Goal: Information Seeking & Learning: Check status

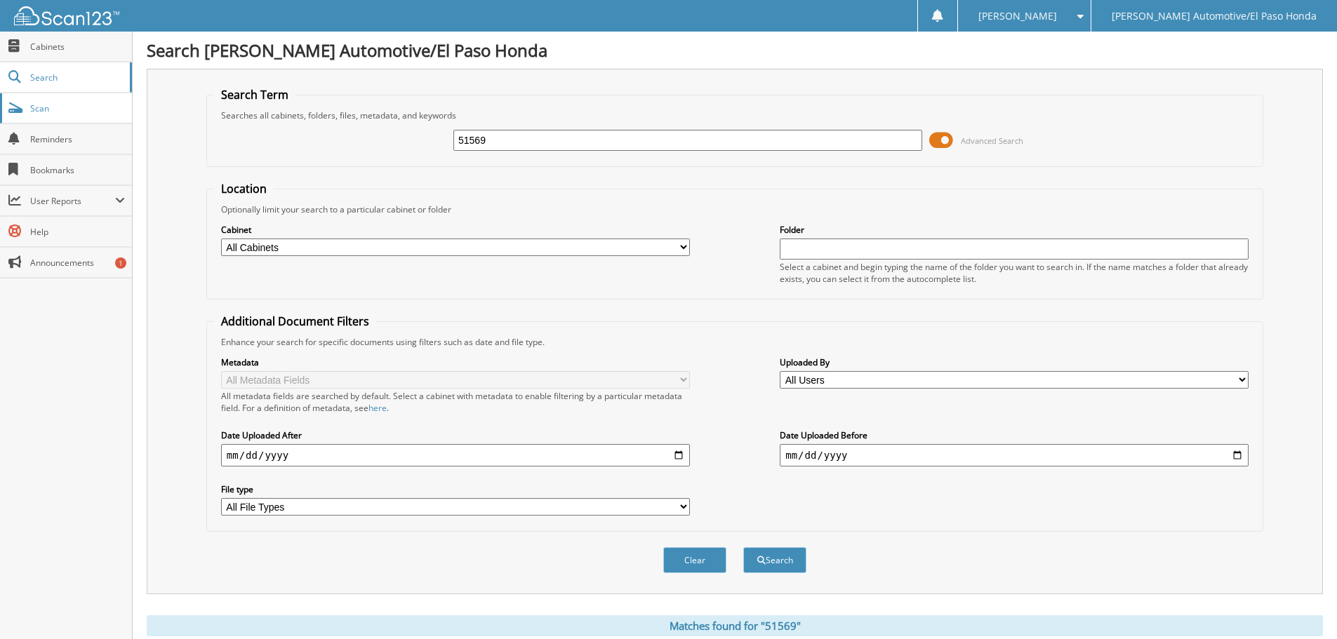
click at [89, 111] on span "Scan" at bounding box center [77, 108] width 95 height 12
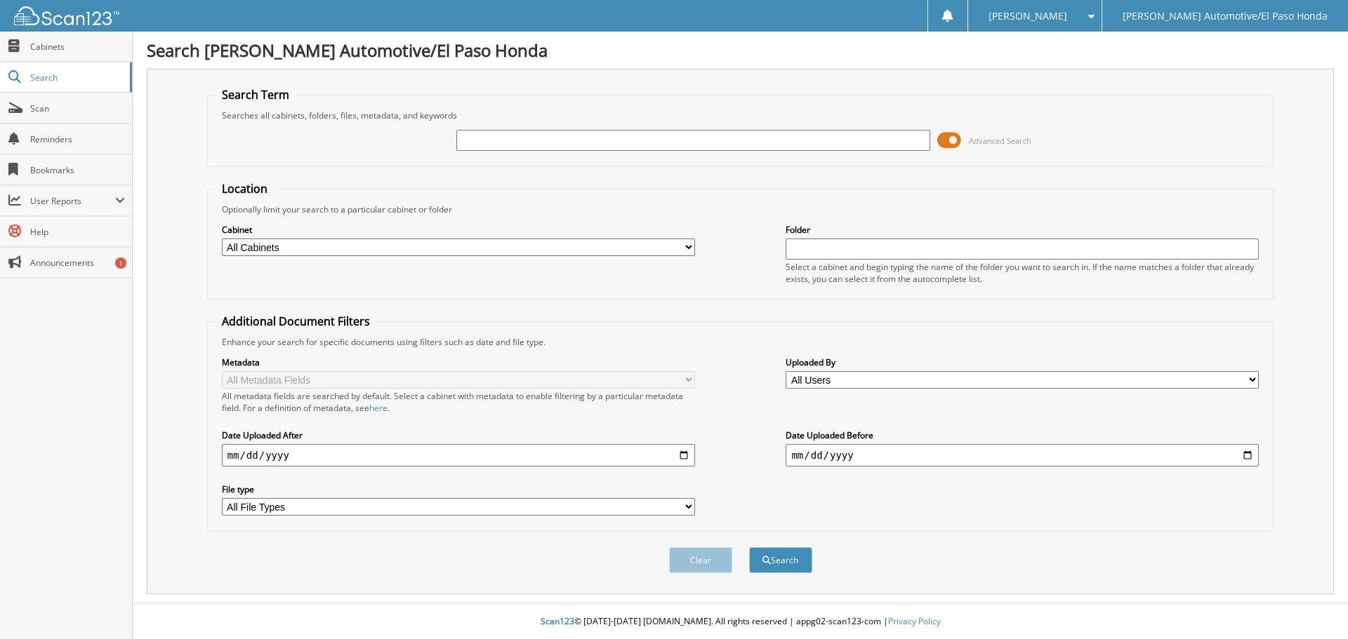
click at [460, 175] on form "Search Term Searches all cabinets, folders, files, metadata, and keywords Advan…" at bounding box center [740, 338] width 1067 height 502
click at [487, 143] on input "text" at bounding box center [692, 140] width 473 height 21
type input "RH574025"
click at [945, 140] on span at bounding box center [949, 140] width 24 height 21
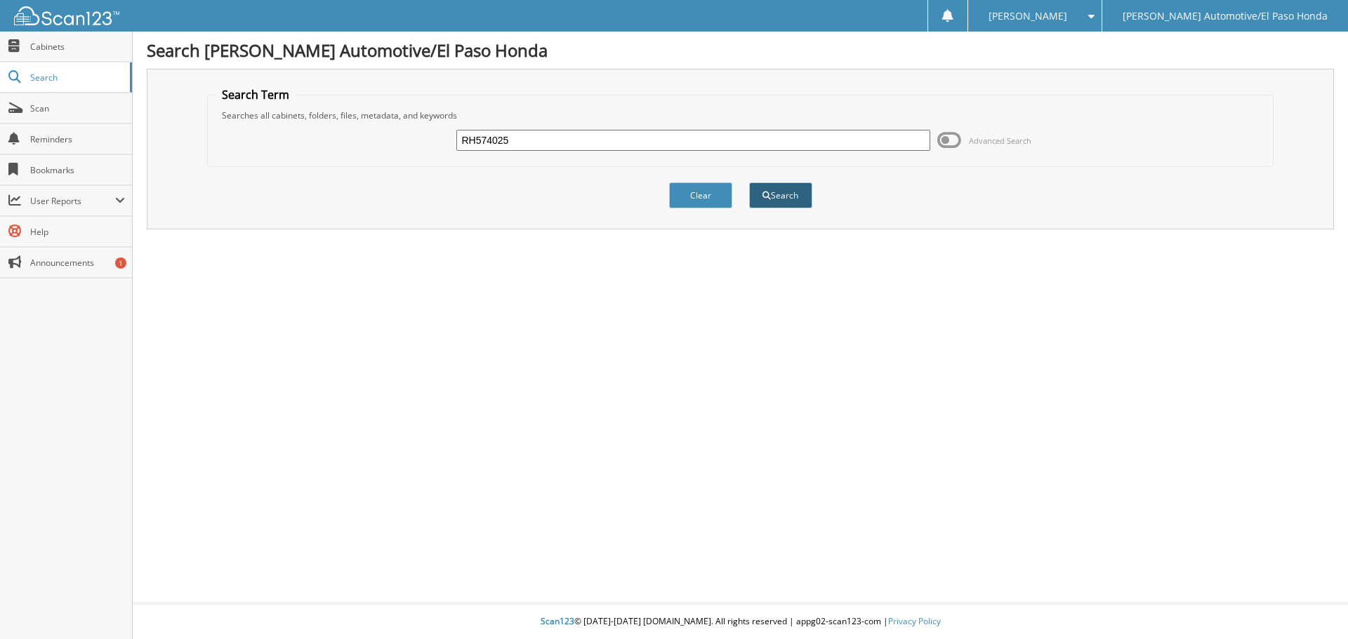
click at [759, 201] on button "Search" at bounding box center [780, 195] width 63 height 26
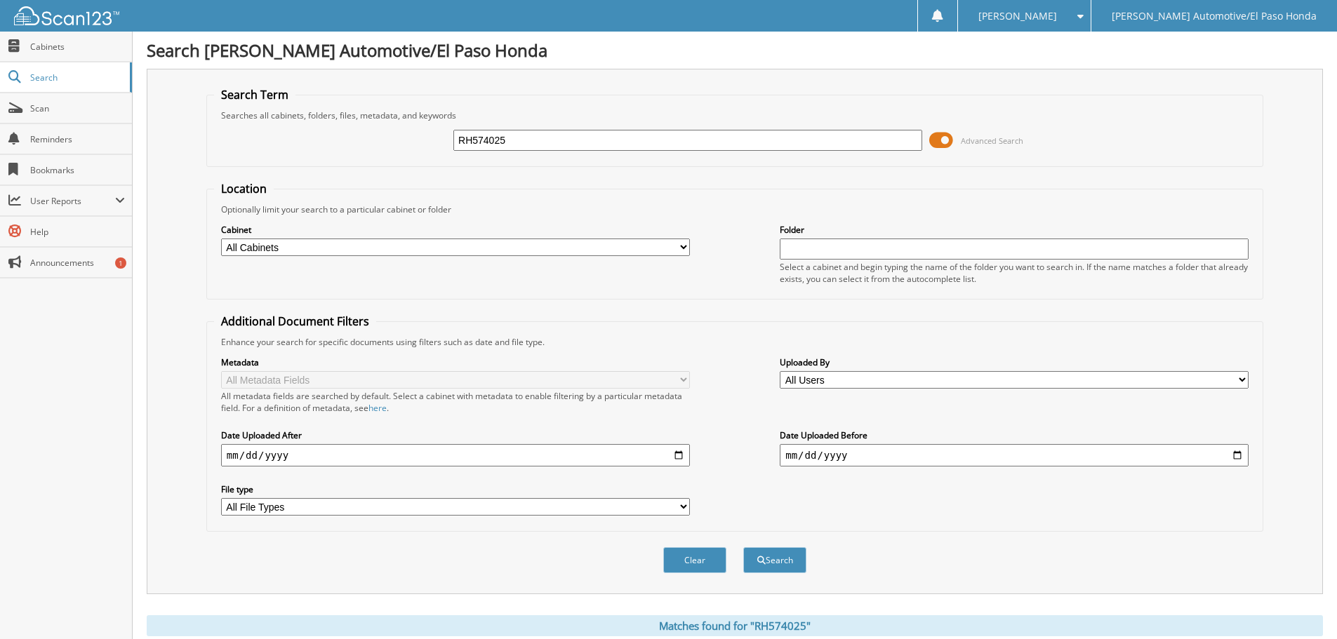
scroll to position [340, 0]
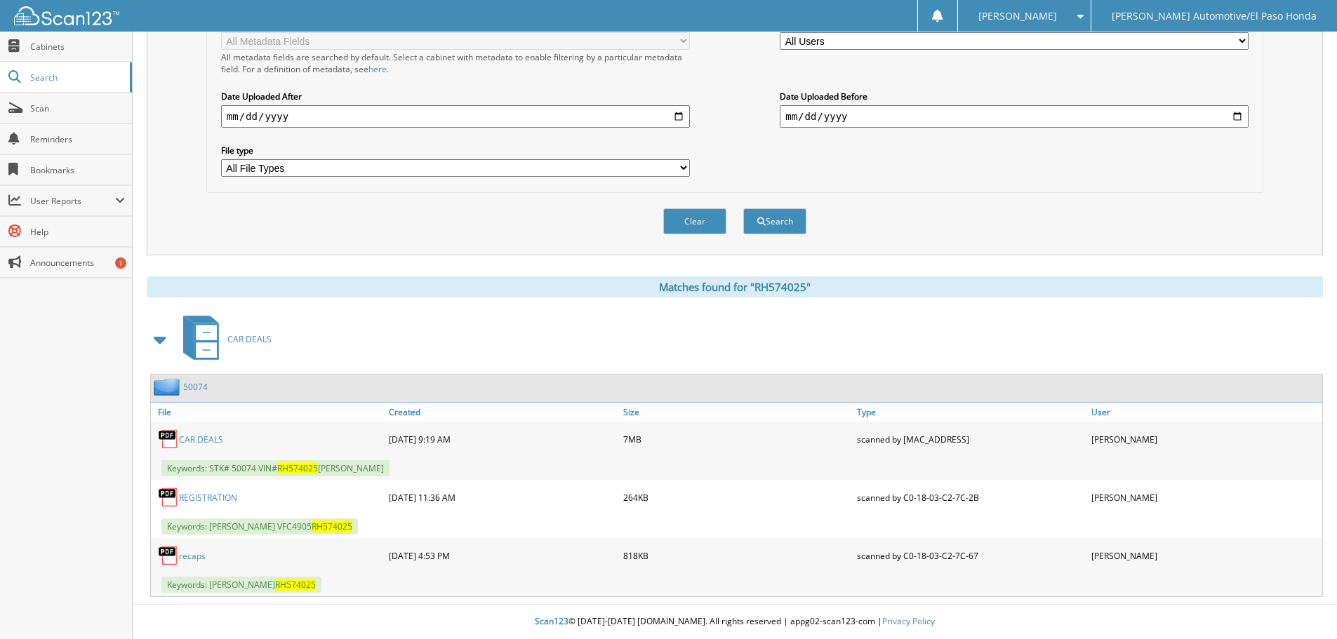
click at [205, 436] on link "CAR DEALS" at bounding box center [201, 440] width 44 height 12
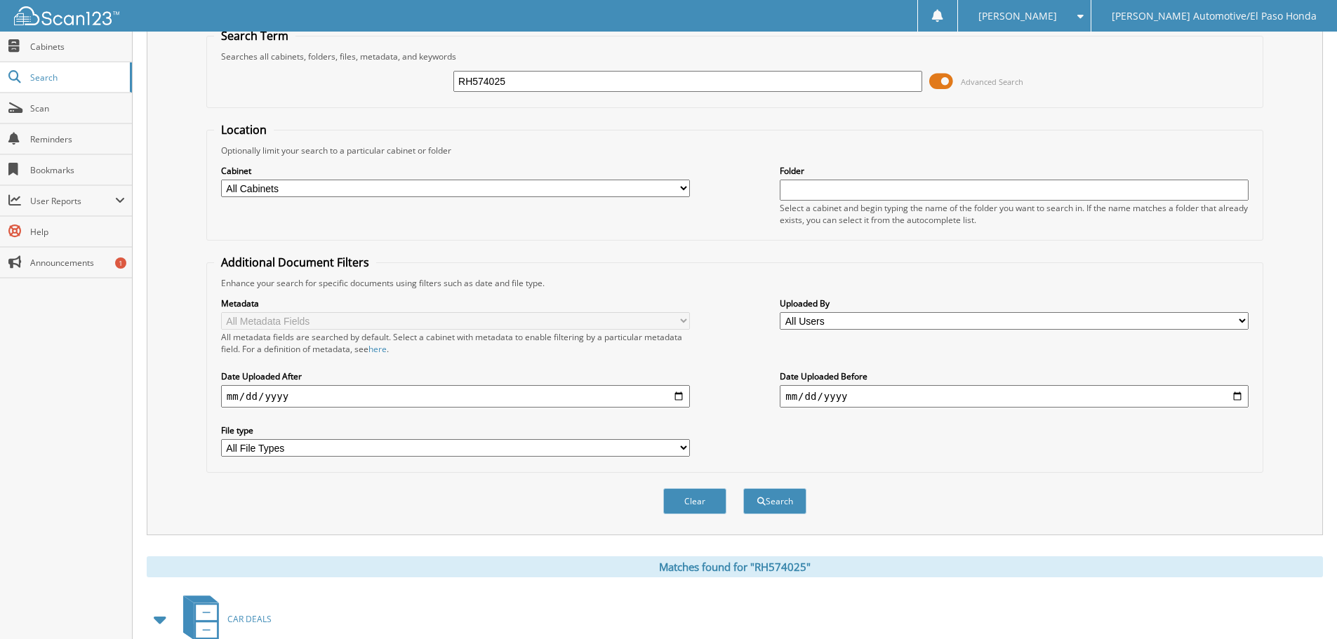
drag, startPoint x: 385, startPoint y: 69, endPoint x: 260, endPoint y: 62, distance: 124.4
click at [260, 62] on fieldset "Search Term Searches all cabinets, folders, files, metadata, and keywords RH574…" at bounding box center [734, 68] width 1057 height 80
type input "RA097275"
click at [783, 497] on button "Search" at bounding box center [774, 502] width 63 height 26
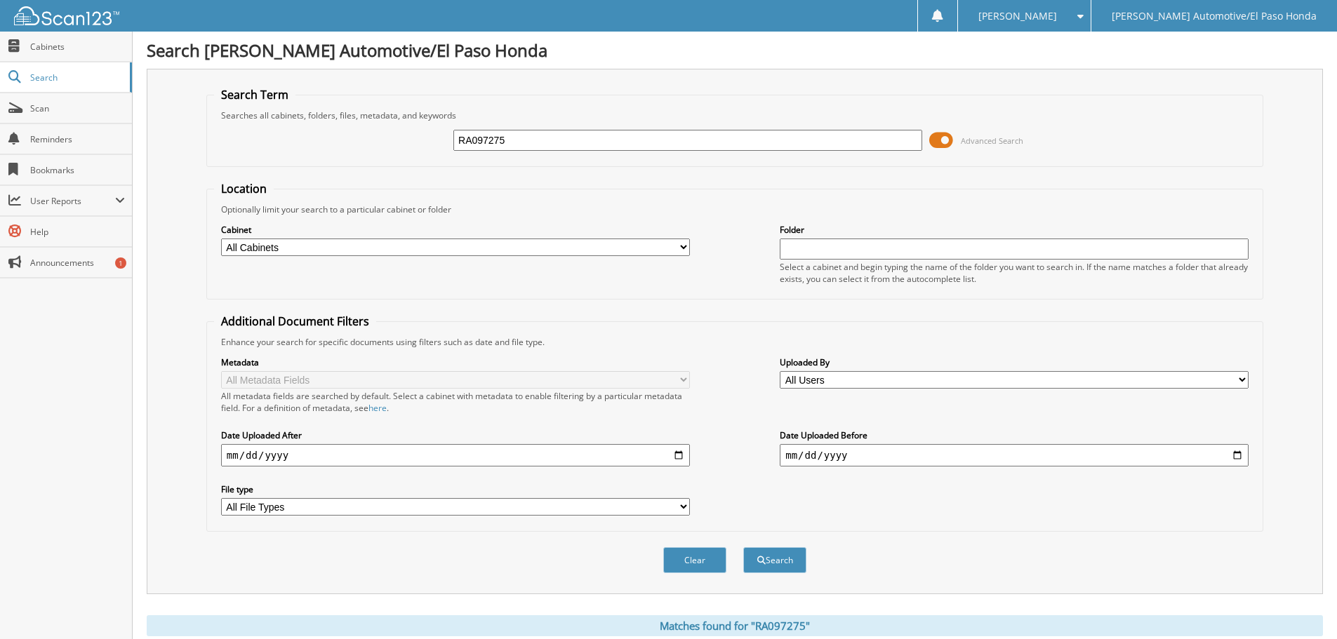
click at [942, 81] on div "Search Term Searches all cabinets, folders, files, metadata, and keywords RA097…" at bounding box center [735, 332] width 1176 height 526
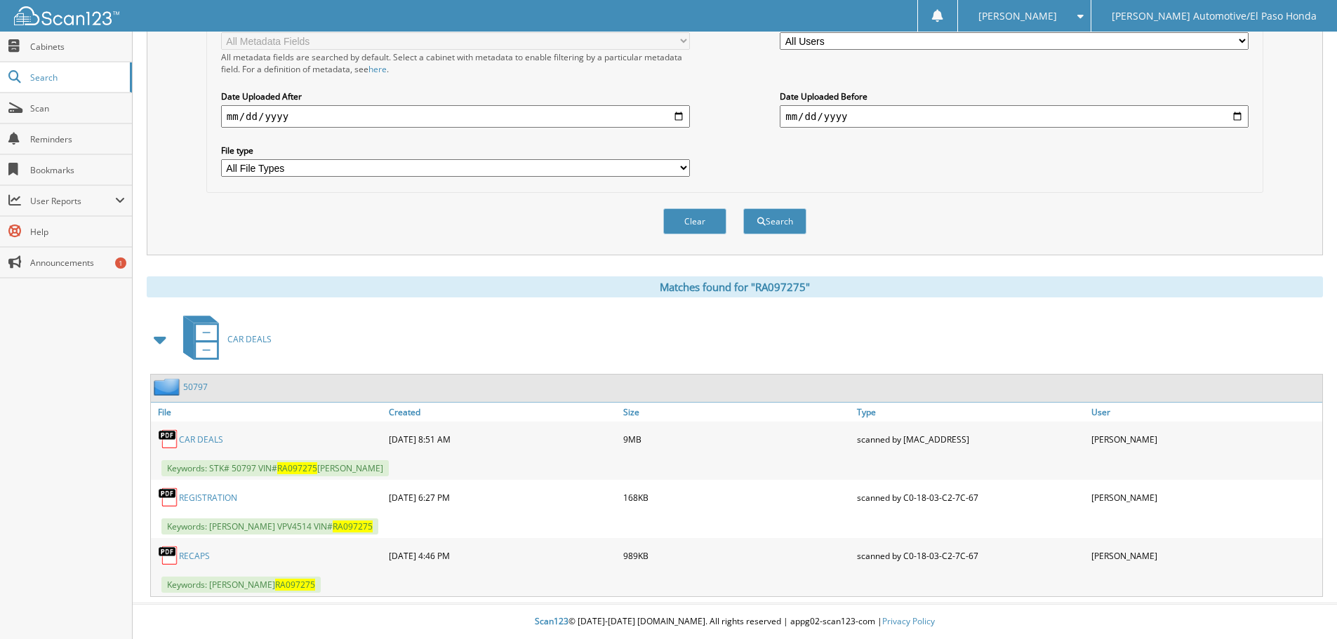
click at [206, 439] on link "CAR DEALS" at bounding box center [201, 440] width 44 height 12
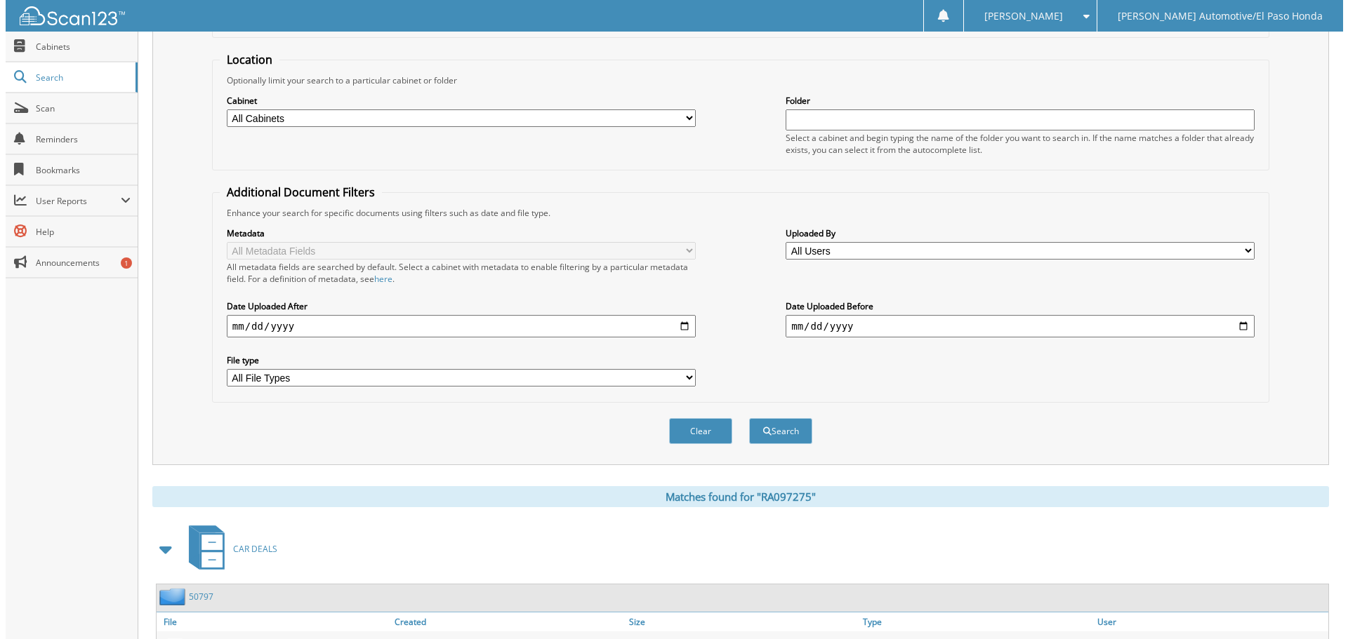
scroll to position [0, 0]
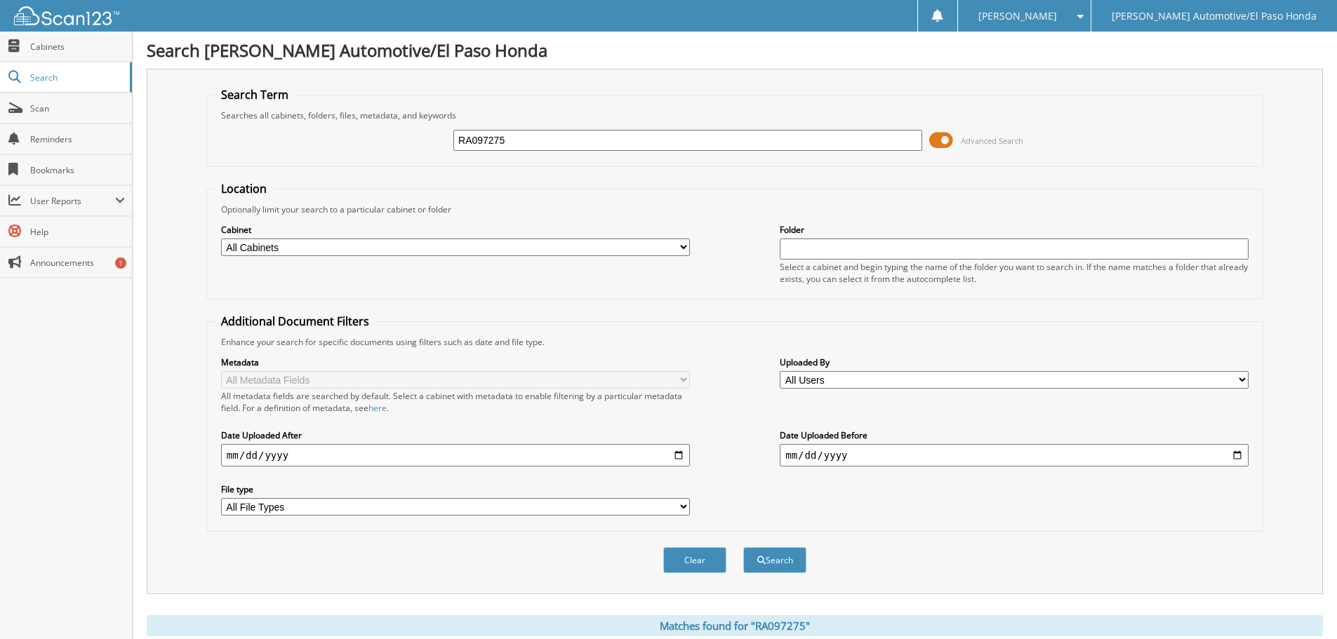
click at [941, 148] on span at bounding box center [941, 140] width 24 height 21
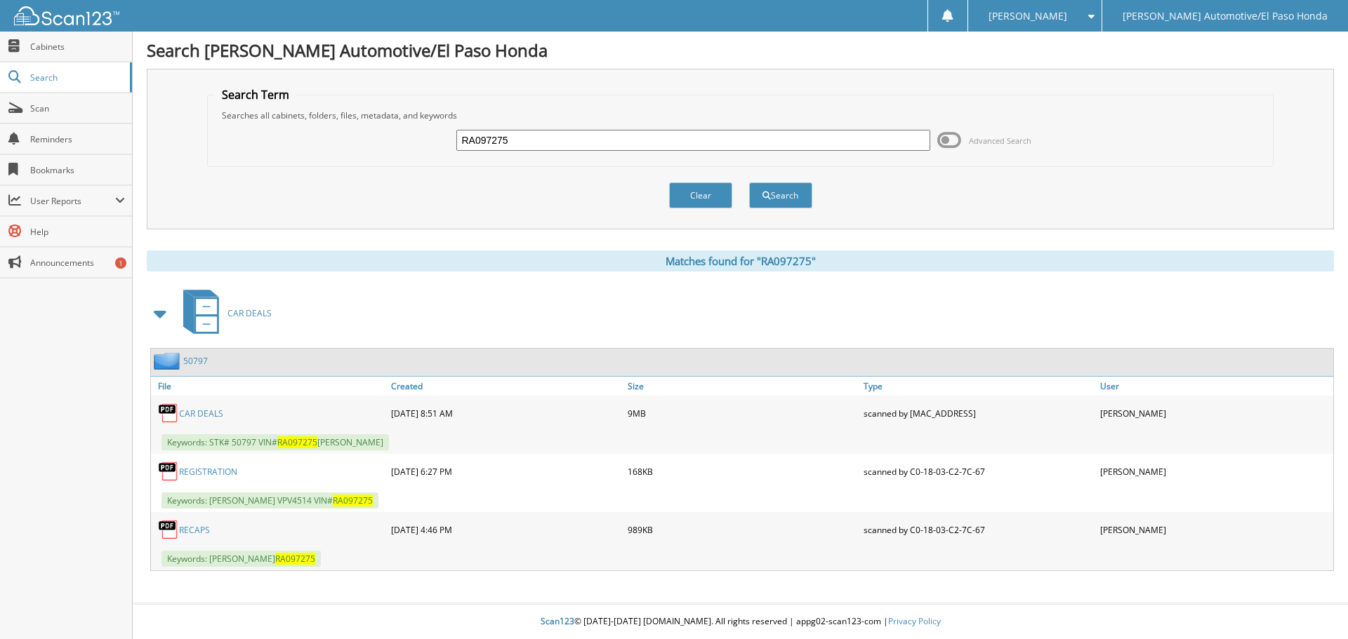
drag, startPoint x: 710, startPoint y: 142, endPoint x: 388, endPoint y: 143, distance: 321.5
click at [388, 143] on div "RA097275 Advanced Search" at bounding box center [740, 140] width 1051 height 38
type input "SB035485"
click at [804, 191] on button "Search" at bounding box center [780, 195] width 63 height 26
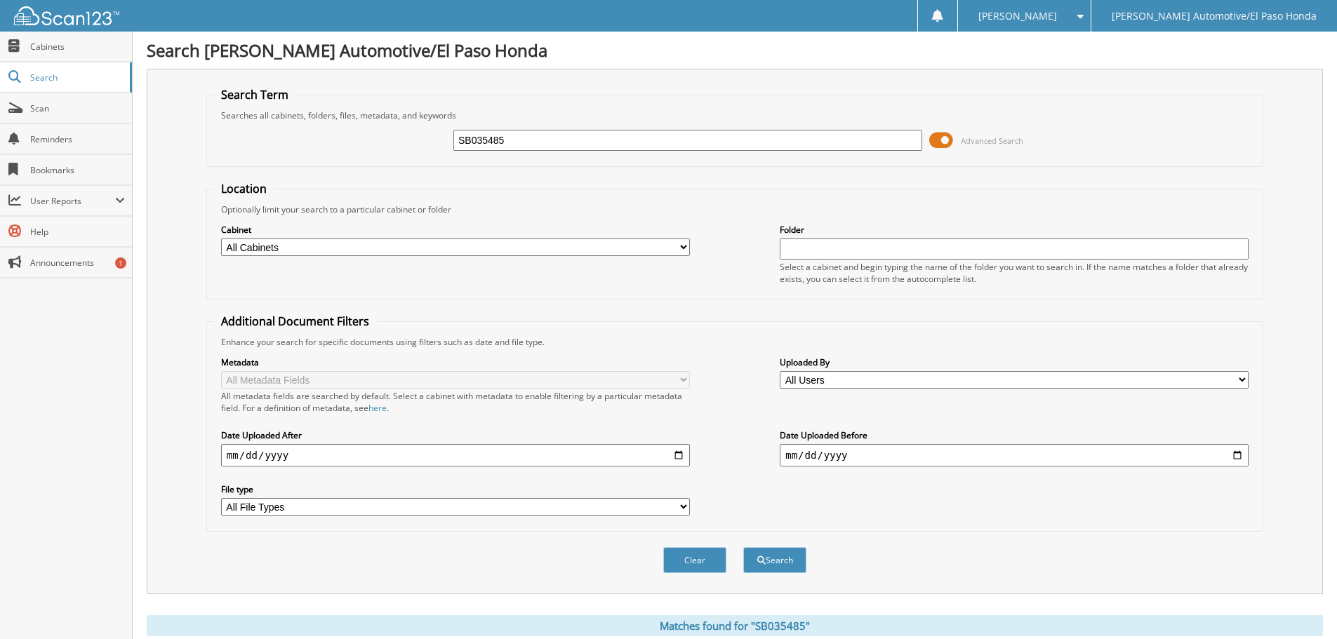
click at [934, 134] on span at bounding box center [941, 140] width 24 height 21
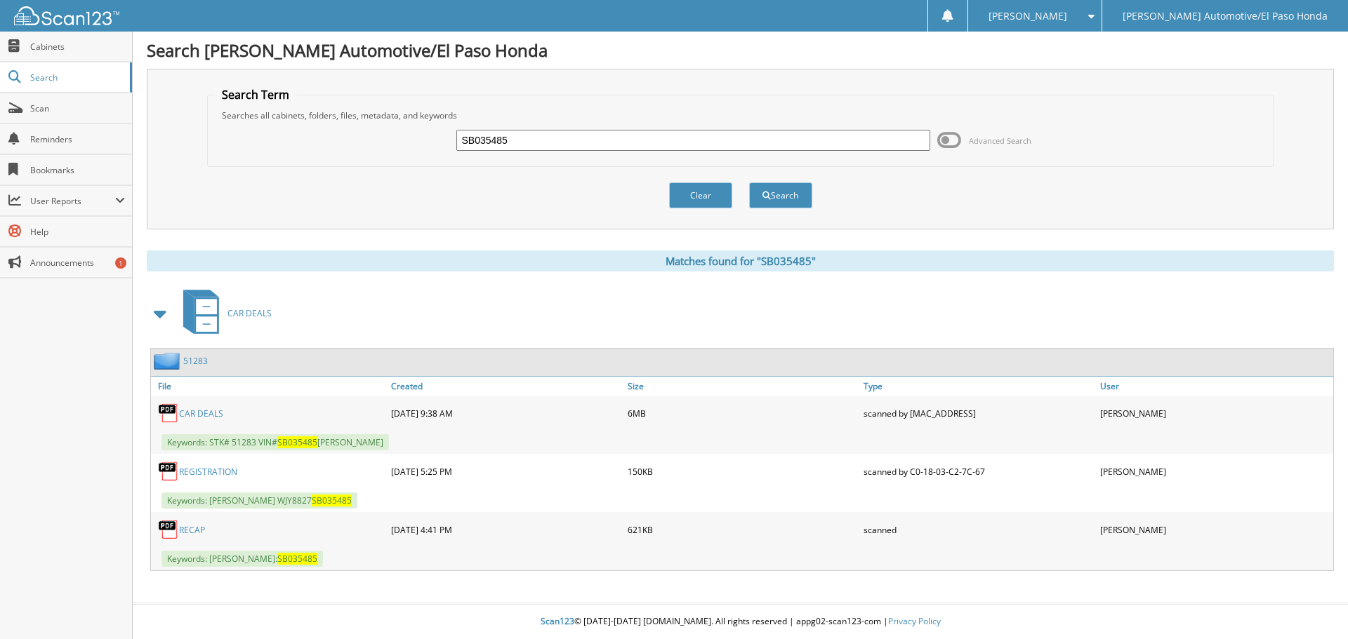
click at [189, 413] on link "CAR DEALS" at bounding box center [201, 414] width 44 height 12
drag, startPoint x: 516, startPoint y: 135, endPoint x: 385, endPoint y: 135, distance: 131.3
click at [385, 135] on div "SB035485 Advanced Search" at bounding box center [740, 140] width 1051 height 38
type input "SH319809"
click at [790, 197] on button "Search" at bounding box center [780, 195] width 63 height 26
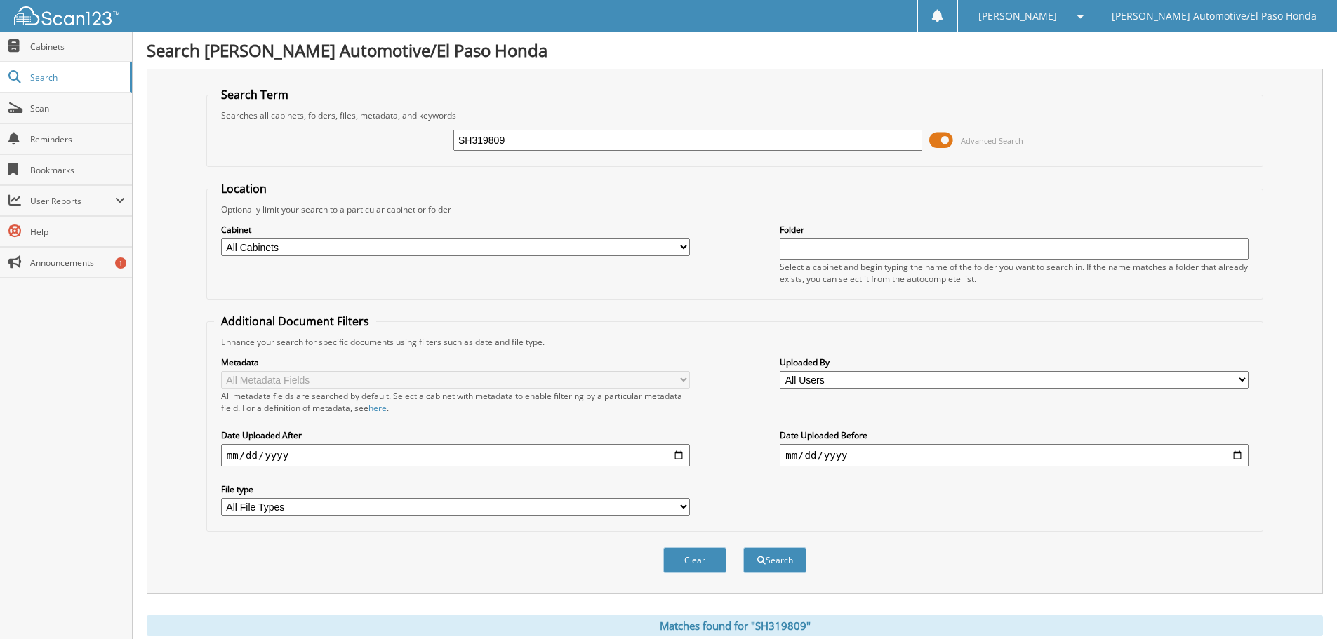
scroll to position [421, 0]
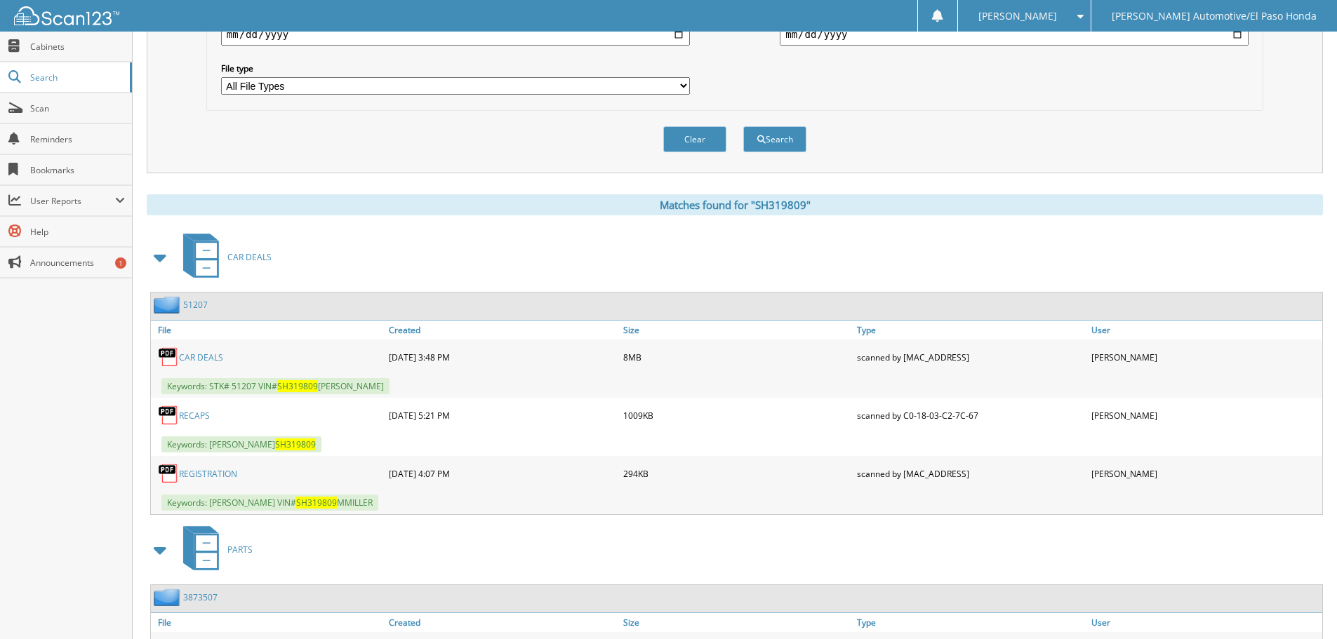
click at [209, 353] on link "CAR DEALS" at bounding box center [201, 358] width 44 height 12
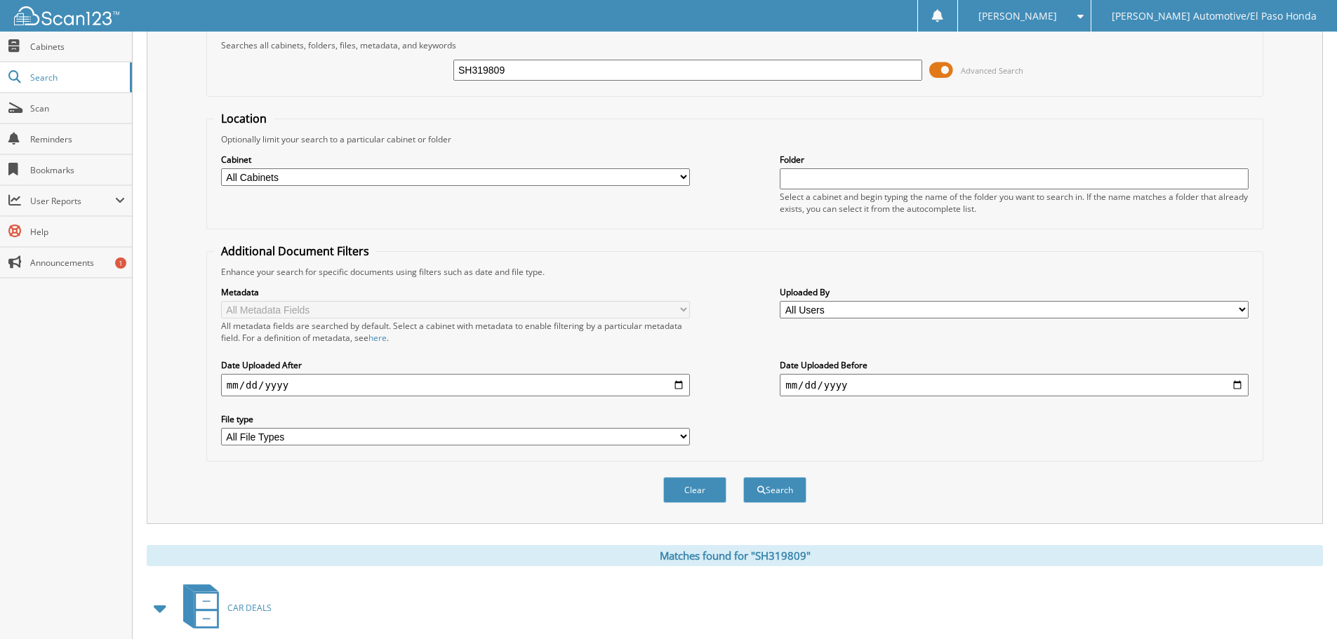
drag, startPoint x: 557, startPoint y: 86, endPoint x: 484, endPoint y: 80, distance: 73.2
click at [484, 80] on div "SH319809 Advanced Search" at bounding box center [735, 70] width 1042 height 38
drag, startPoint x: 511, startPoint y: 77, endPoint x: 251, endPoint y: 65, distance: 260.7
click at [251, 65] on div "SH319809 Advanced Search" at bounding box center [735, 70] width 1042 height 38
type input "RM707130"
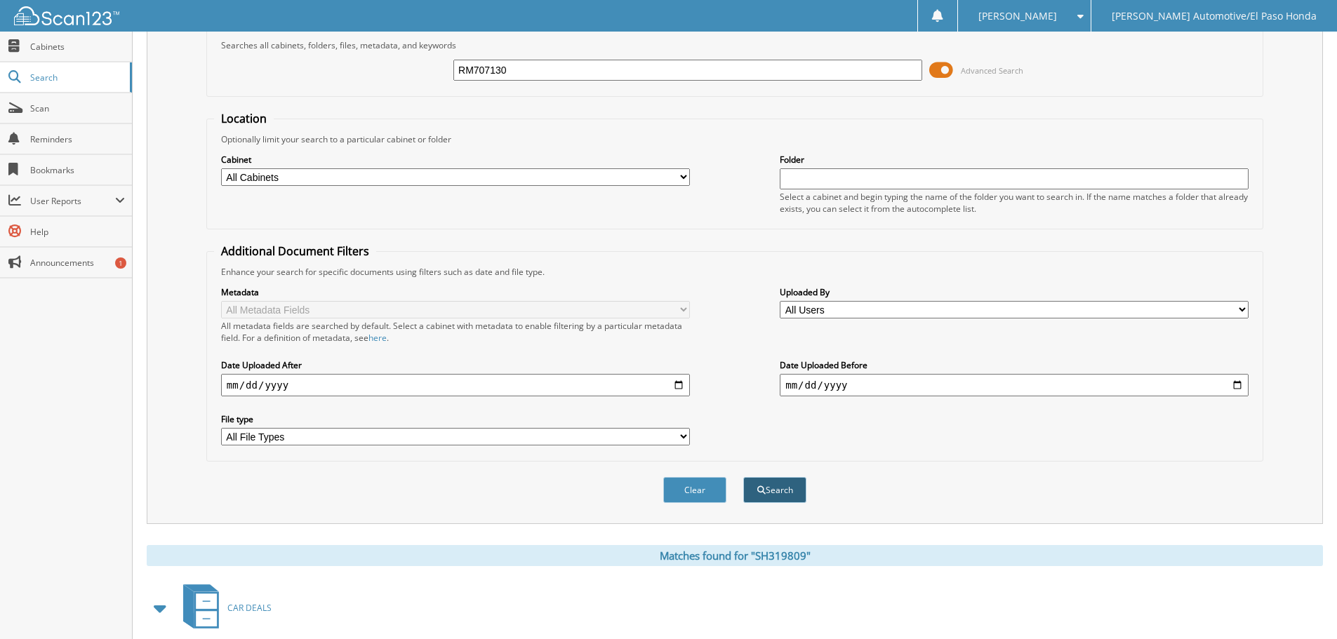
click at [797, 489] on button "Search" at bounding box center [774, 490] width 63 height 26
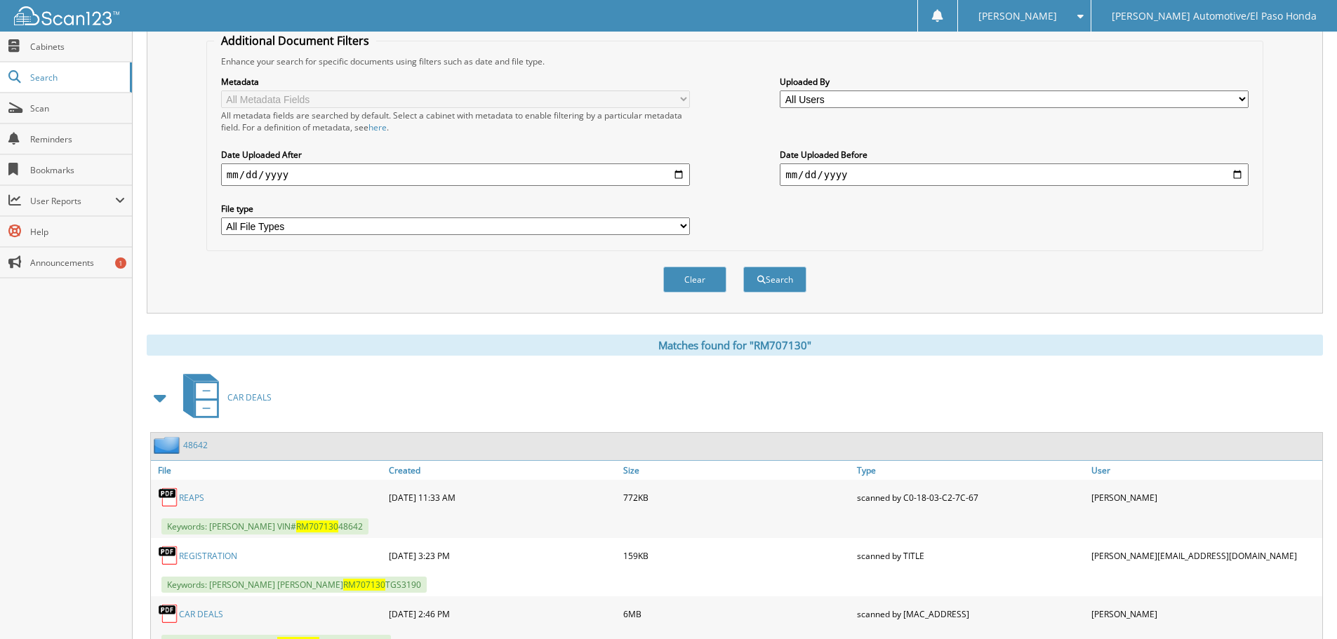
scroll to position [340, 0]
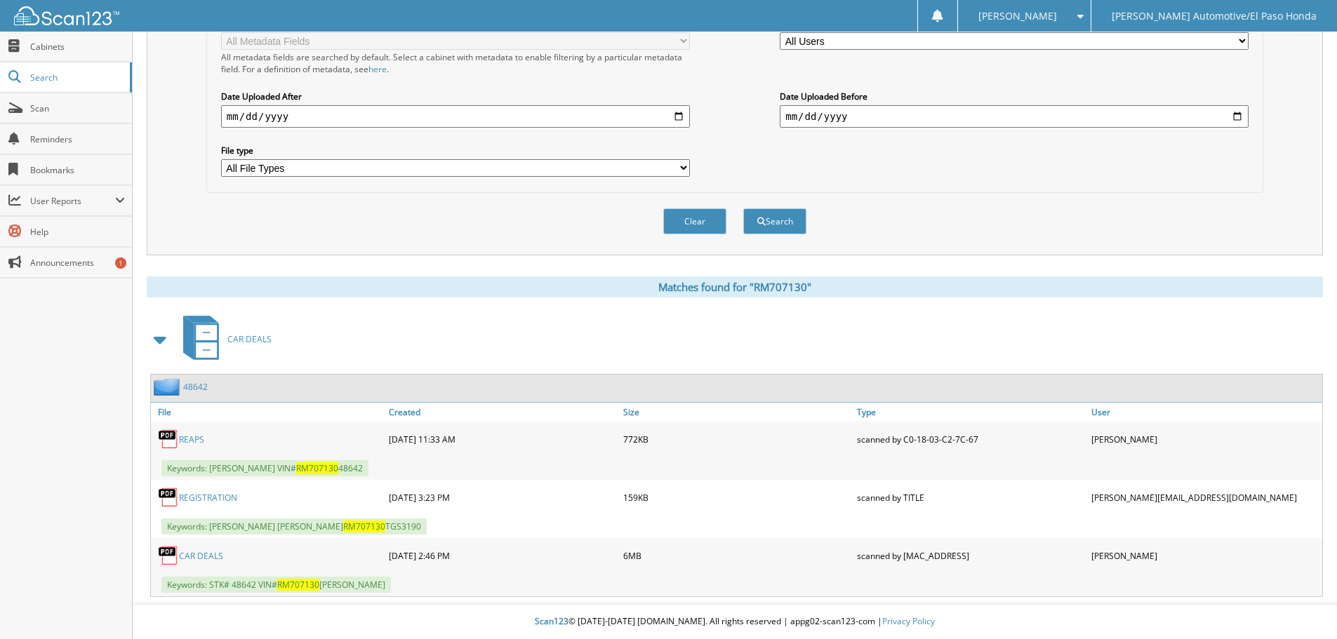
click at [217, 551] on link "CAR DEALS" at bounding box center [201, 556] width 44 height 12
click at [213, 551] on link "CAR DEALS" at bounding box center [201, 556] width 44 height 12
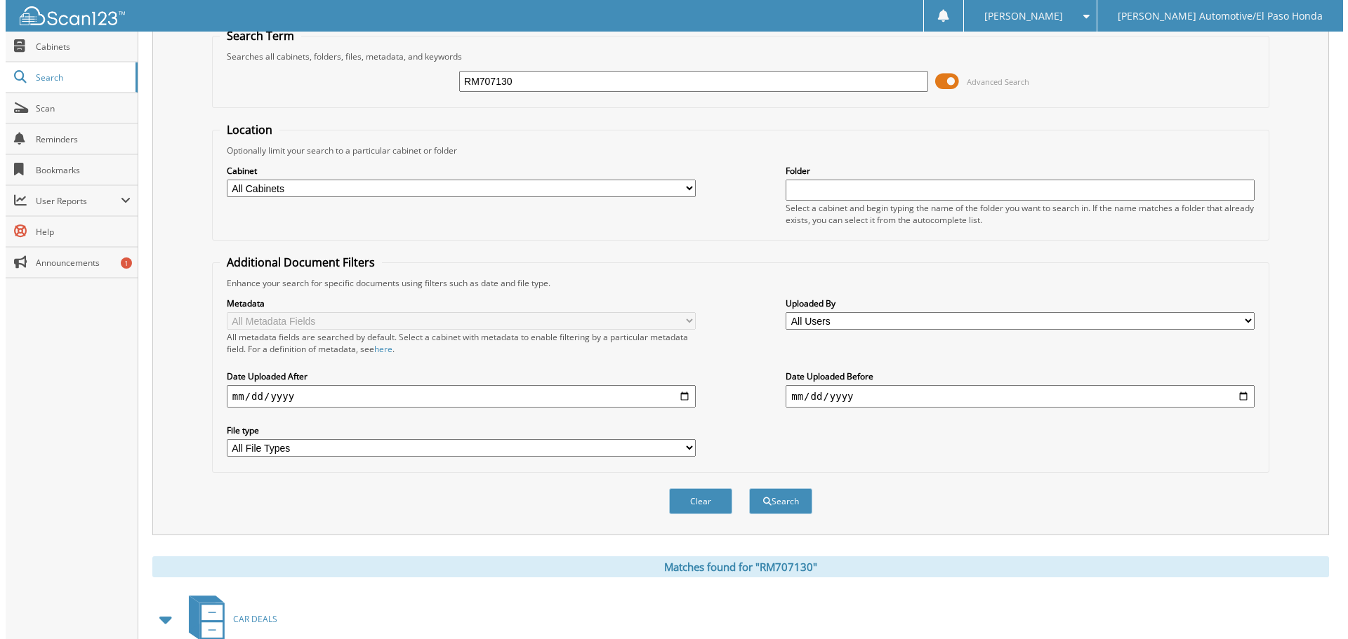
scroll to position [0, 0]
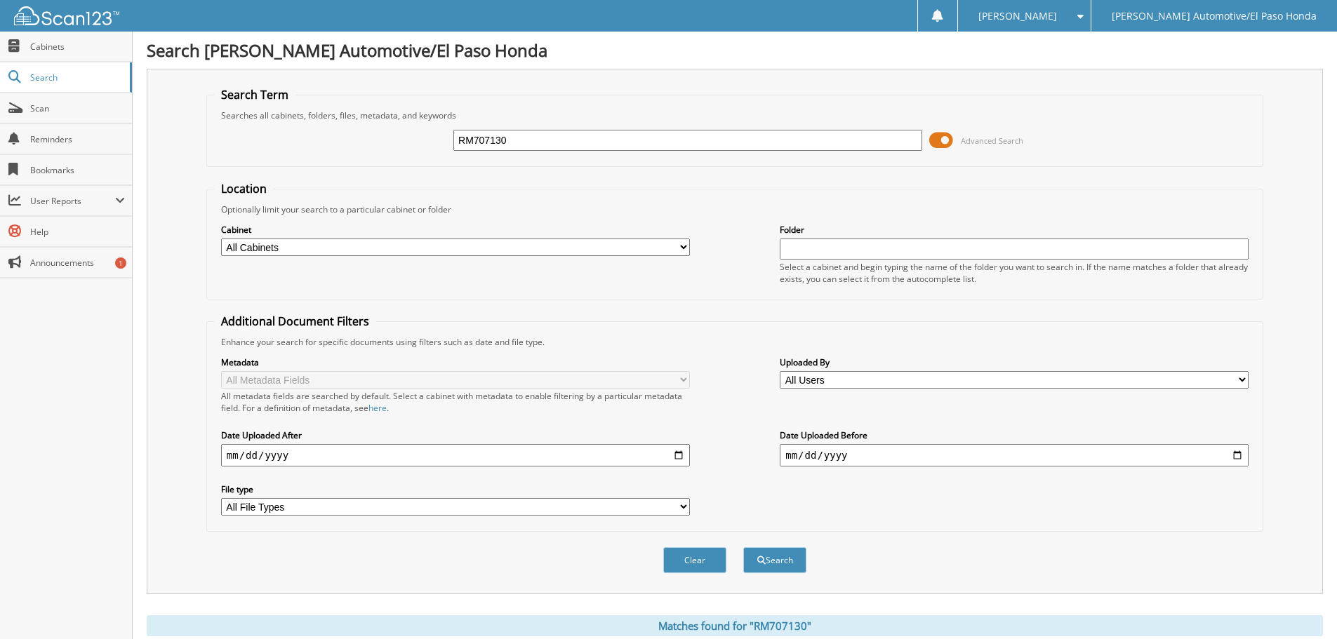
drag, startPoint x: 506, startPoint y: 141, endPoint x: 408, endPoint y: 143, distance: 98.3
click at [409, 143] on div "RM707130 Advanced Search" at bounding box center [735, 140] width 1042 height 38
click at [938, 138] on span at bounding box center [941, 140] width 24 height 21
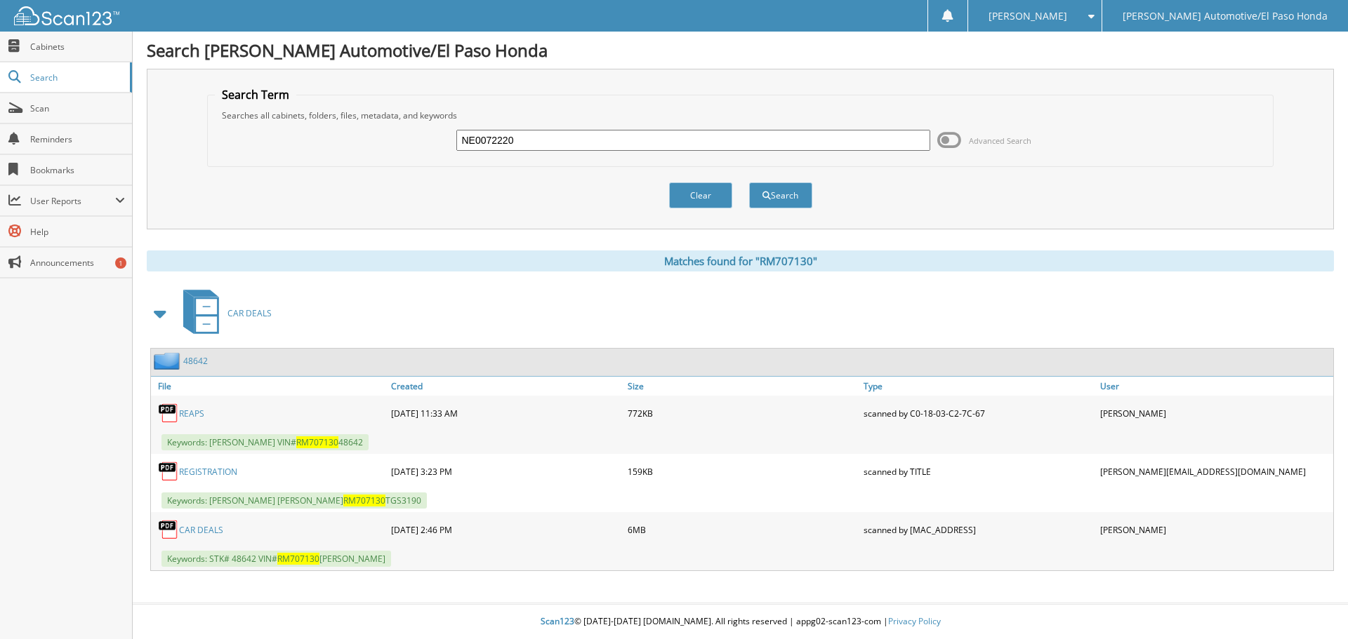
click at [193, 526] on link "CAR DEALS" at bounding box center [201, 530] width 44 height 12
click at [559, 142] on input "NE0072220" at bounding box center [692, 140] width 473 height 21
type input "N"
type input "NB008912"
click at [784, 192] on button "Search" at bounding box center [780, 195] width 63 height 26
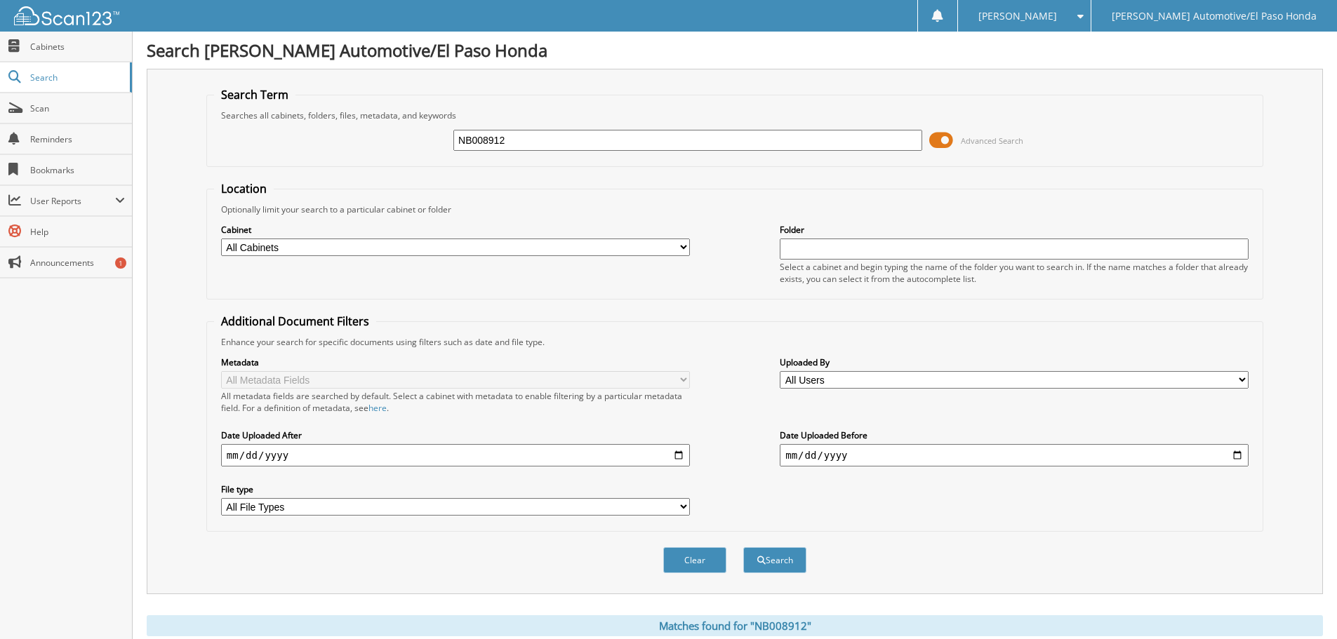
scroll to position [398, 0]
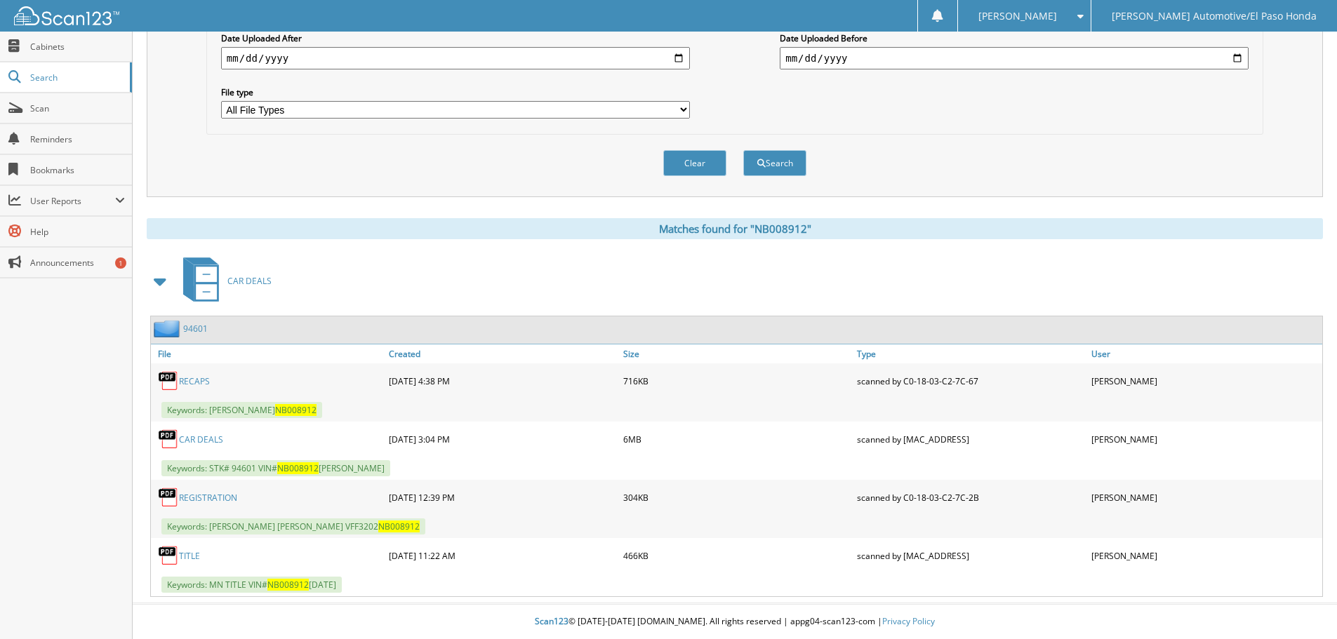
click at [213, 432] on div "CAR DEALS" at bounding box center [268, 439] width 234 height 28
click at [210, 435] on link "CAR DEALS" at bounding box center [201, 440] width 44 height 12
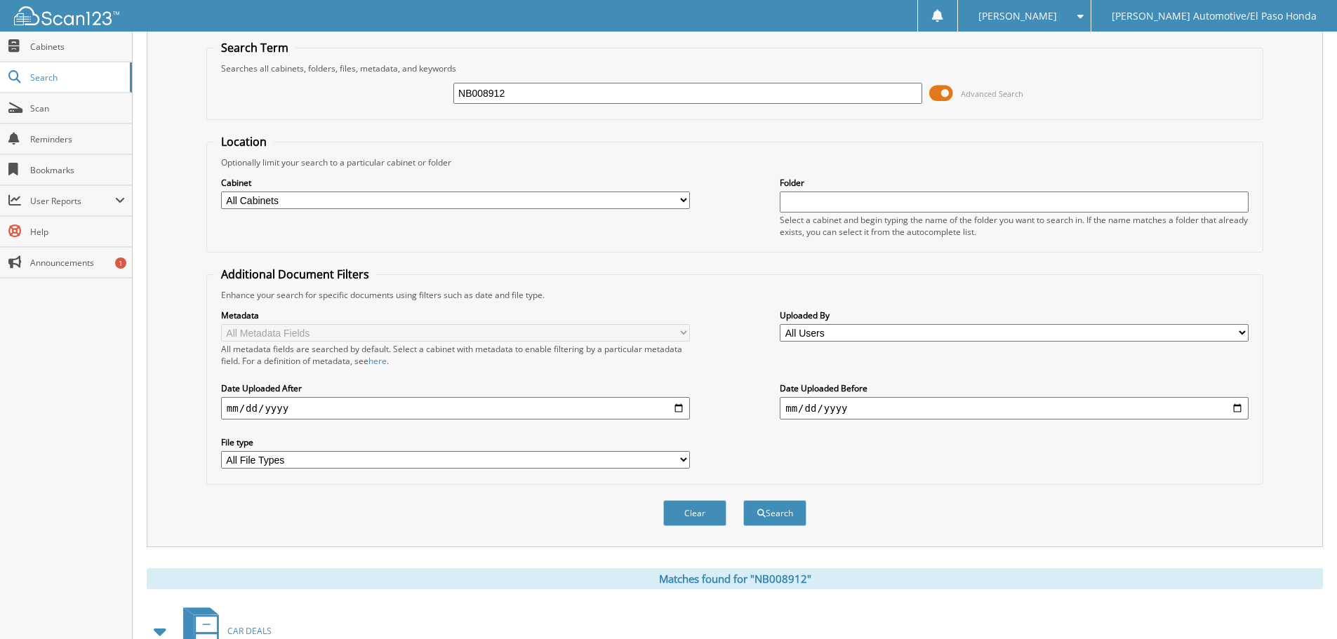
drag, startPoint x: 457, startPoint y: 87, endPoint x: 272, endPoint y: 81, distance: 185.4
click at [274, 79] on div "NB008912 Advanced Search" at bounding box center [735, 93] width 1042 height 38
type input "NE007220"
click at [801, 531] on div "Clear Search" at bounding box center [734, 513] width 1057 height 57
click at [798, 515] on button "Search" at bounding box center [774, 513] width 63 height 26
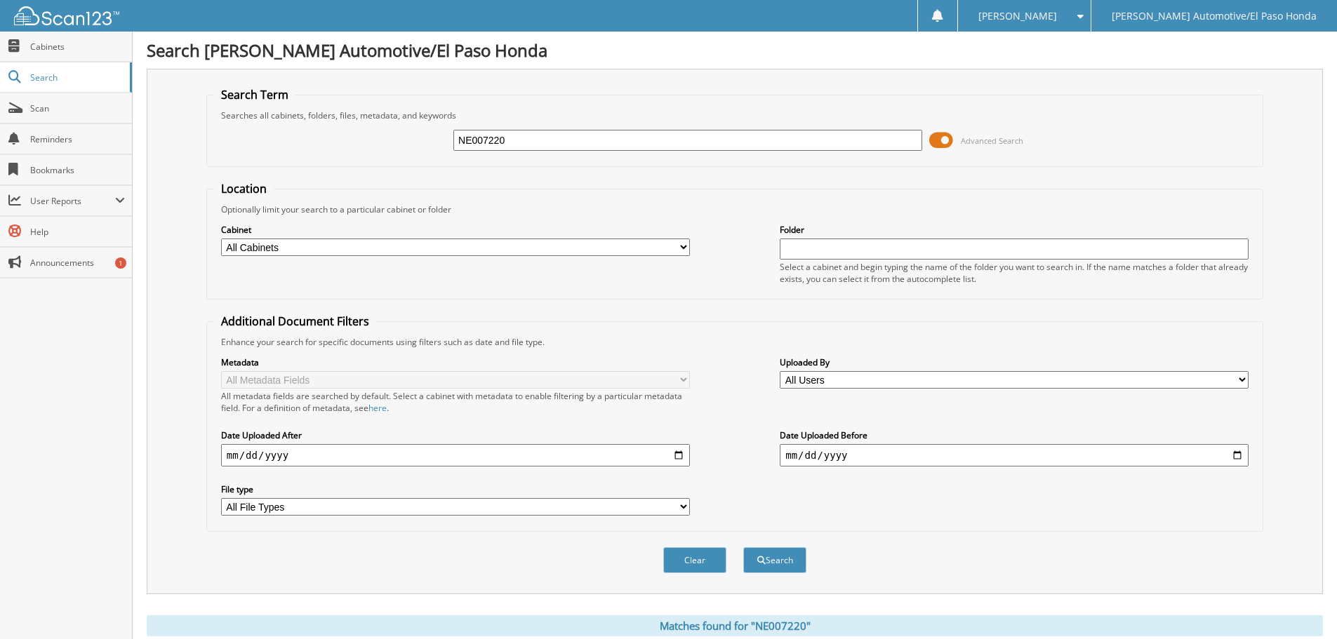
scroll to position [340, 0]
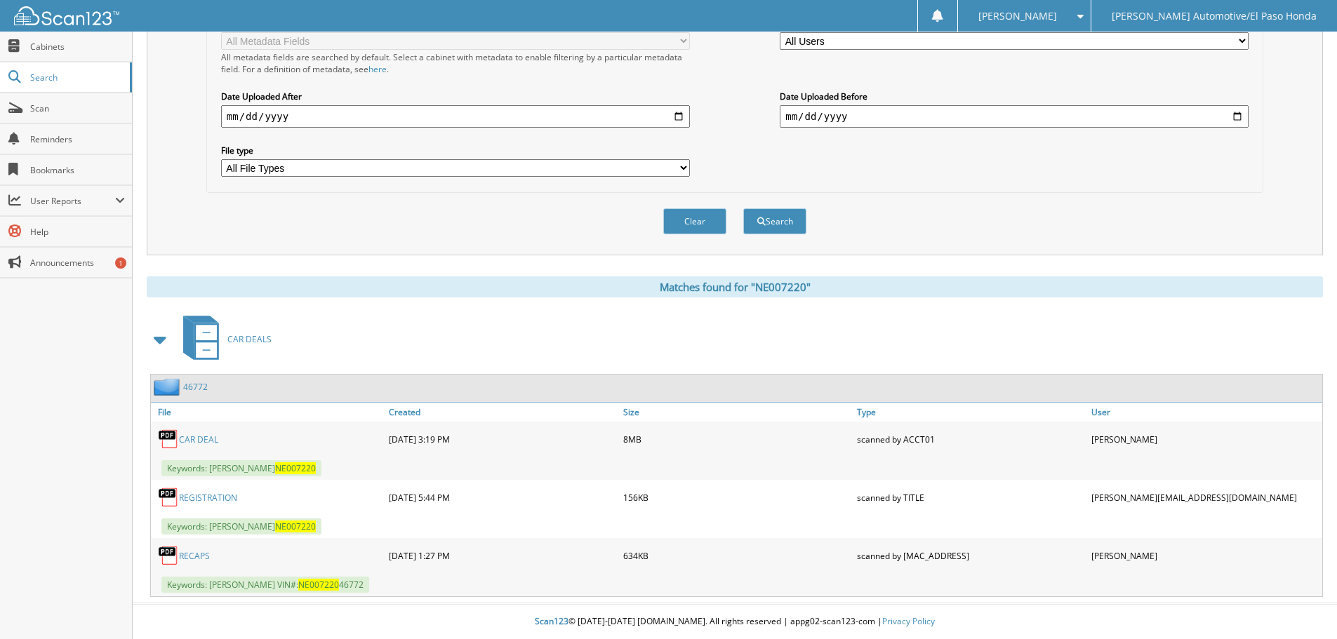
click at [183, 434] on link "CAR DEAL" at bounding box center [198, 440] width 39 height 12
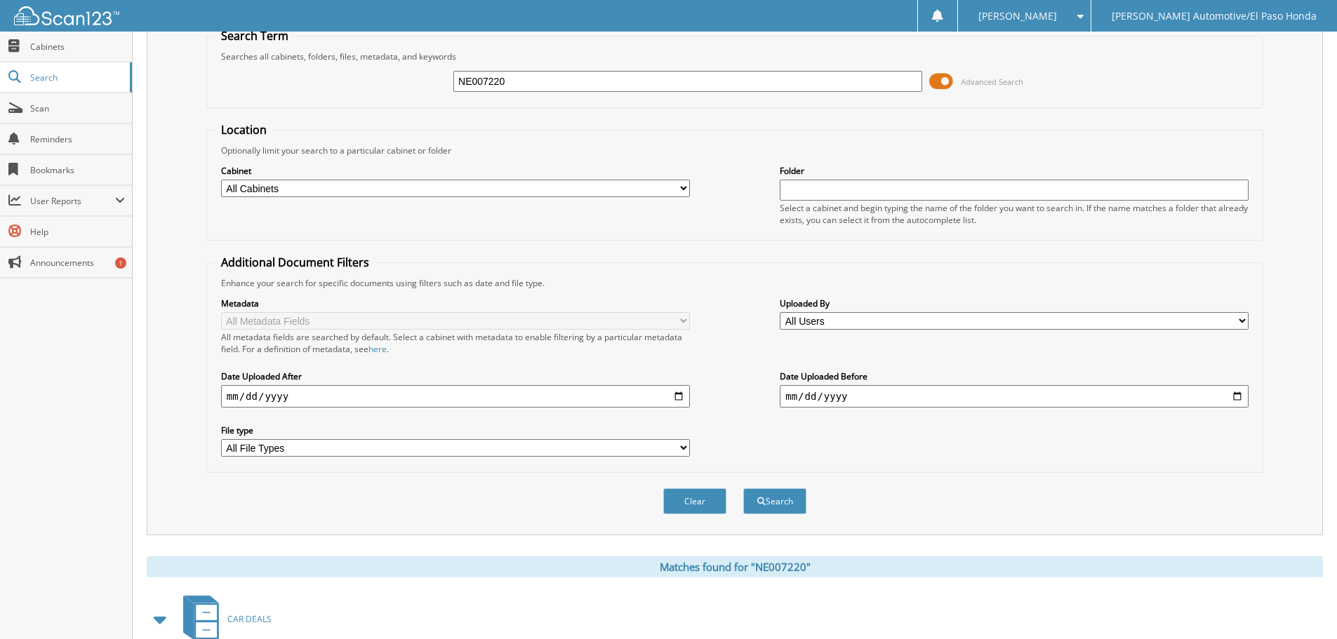
drag, startPoint x: 569, startPoint y: 74, endPoint x: 259, endPoint y: 96, distance: 311.0
click at [268, 86] on div "NE007220 Advanced Search" at bounding box center [735, 81] width 1042 height 38
type input "NM704253"
click at [779, 493] on button "Search" at bounding box center [774, 502] width 63 height 26
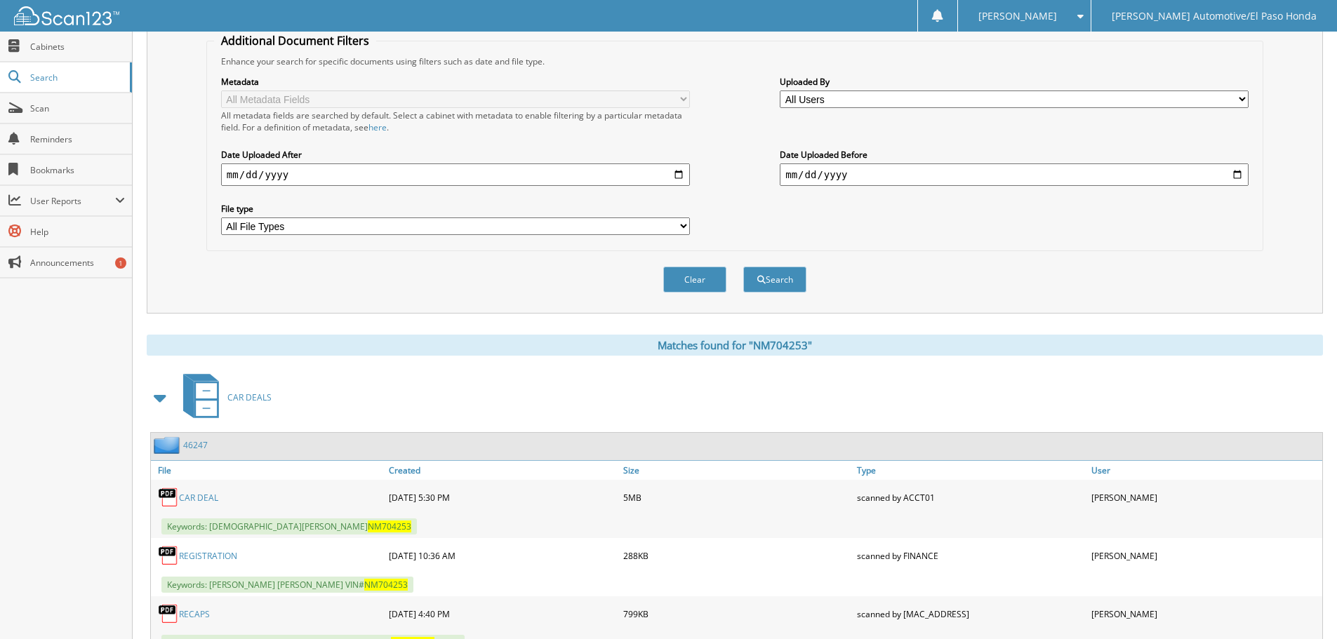
scroll to position [340, 0]
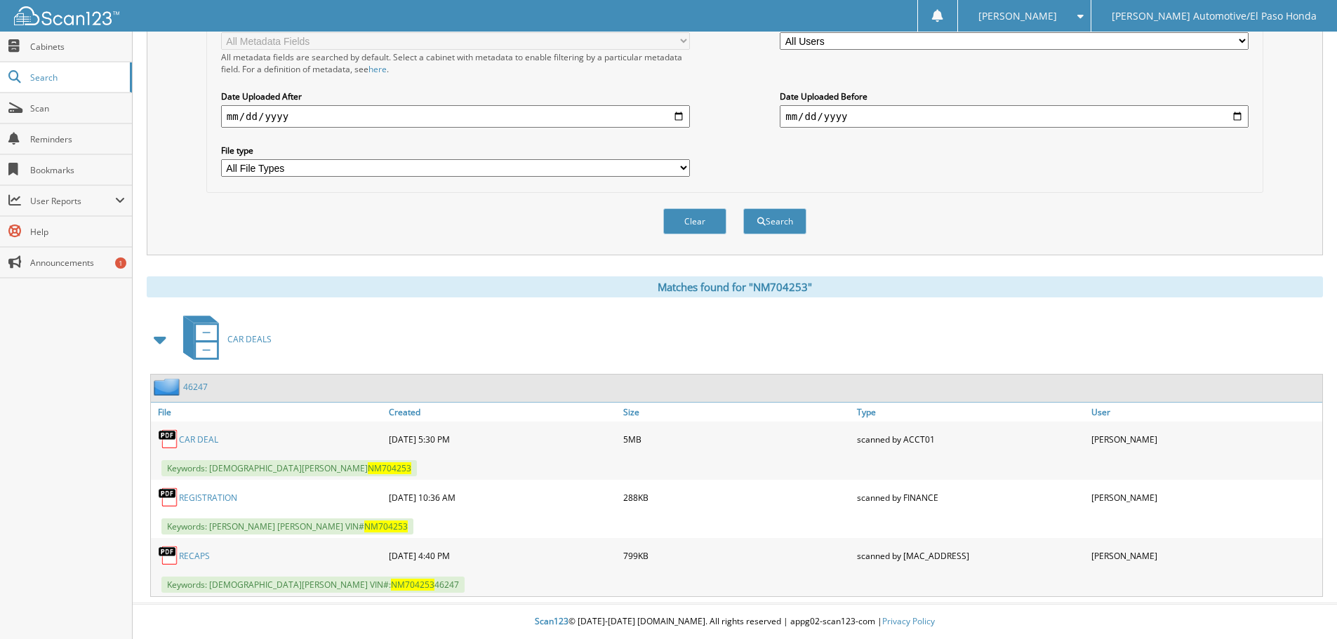
click at [186, 439] on link "CAR DEAL" at bounding box center [198, 440] width 39 height 12
click at [414, 316] on div "CAR DEALS" at bounding box center [735, 339] width 1176 height 55
click at [208, 446] on div "CAR DEAL" at bounding box center [268, 439] width 234 height 28
click at [208, 441] on link "CAR DEAL" at bounding box center [198, 440] width 39 height 12
click at [875, 239] on div "Clear Search" at bounding box center [734, 221] width 1057 height 57
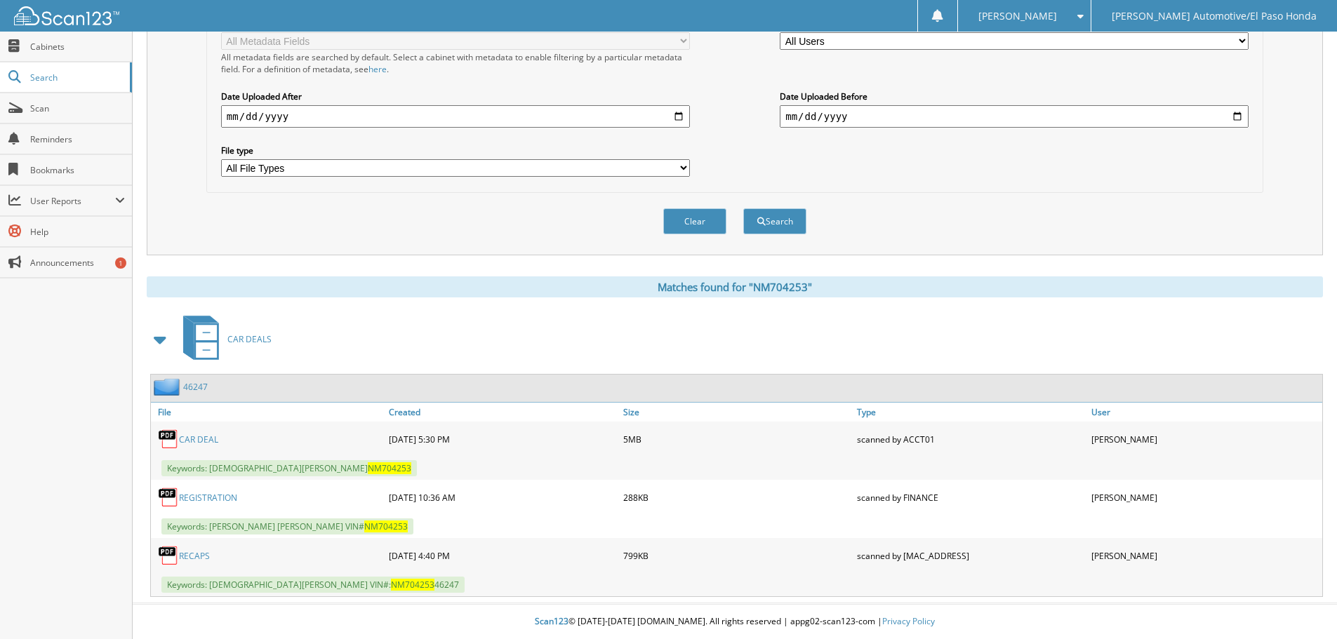
click at [219, 498] on link "REGISTRATION" at bounding box center [208, 498] width 58 height 12
click at [199, 557] on link "RECAPS" at bounding box center [194, 556] width 31 height 12
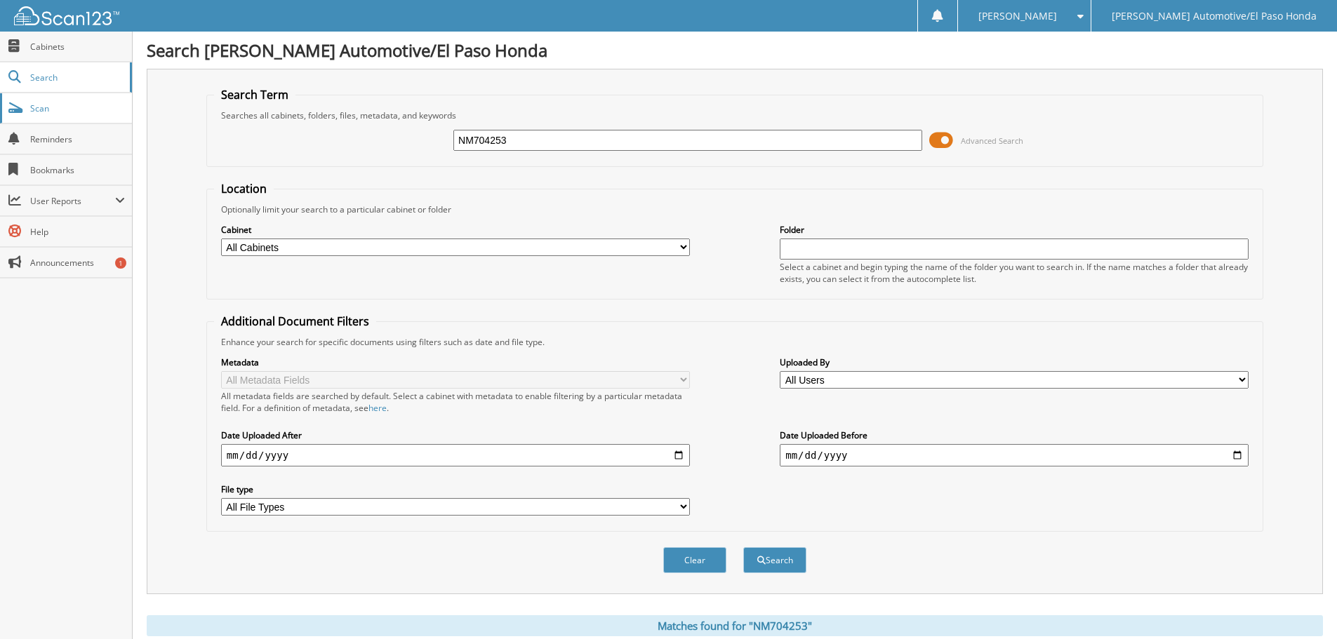
click at [81, 115] on link "Scan" at bounding box center [66, 108] width 132 height 30
